Goal: Go to known website: Access a specific website the user already knows

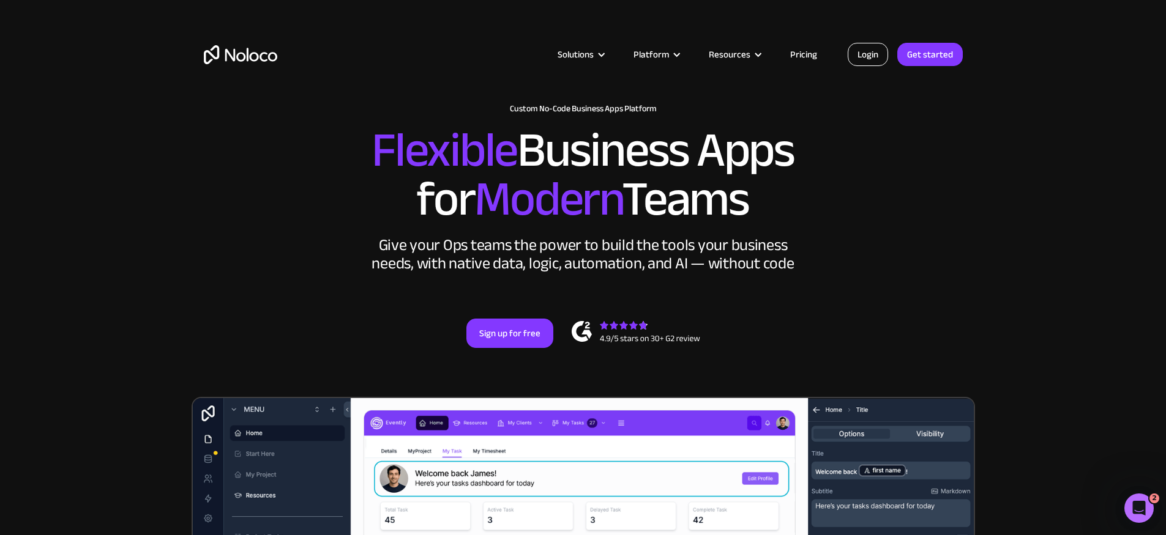
click at [852, 59] on link "Login" at bounding box center [867, 54] width 40 height 23
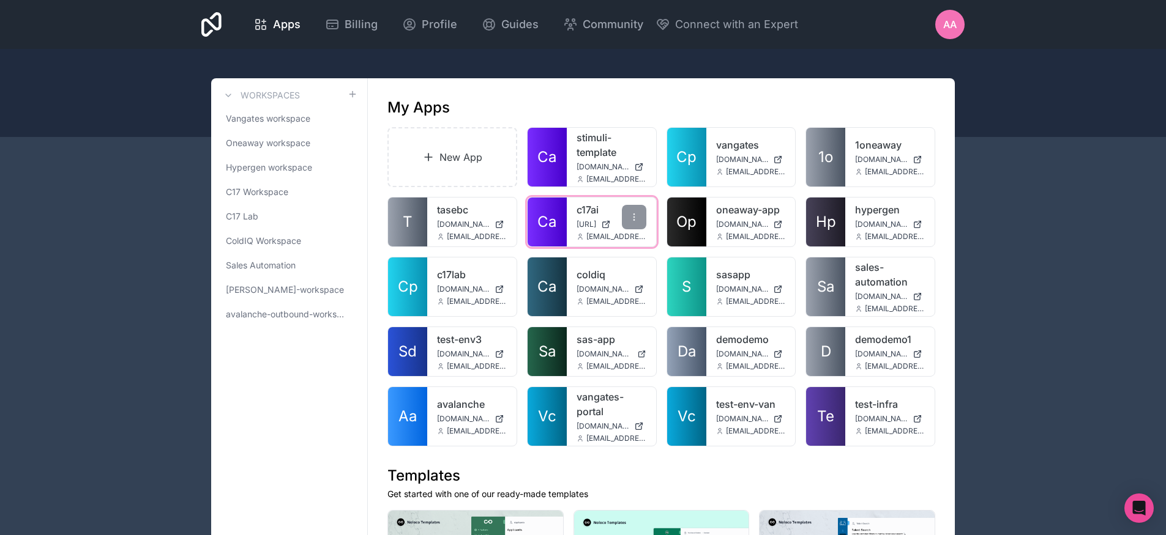
click at [585, 209] on link "c17ai" at bounding box center [611, 210] width 70 height 15
